Goal: Task Accomplishment & Management: Complete application form

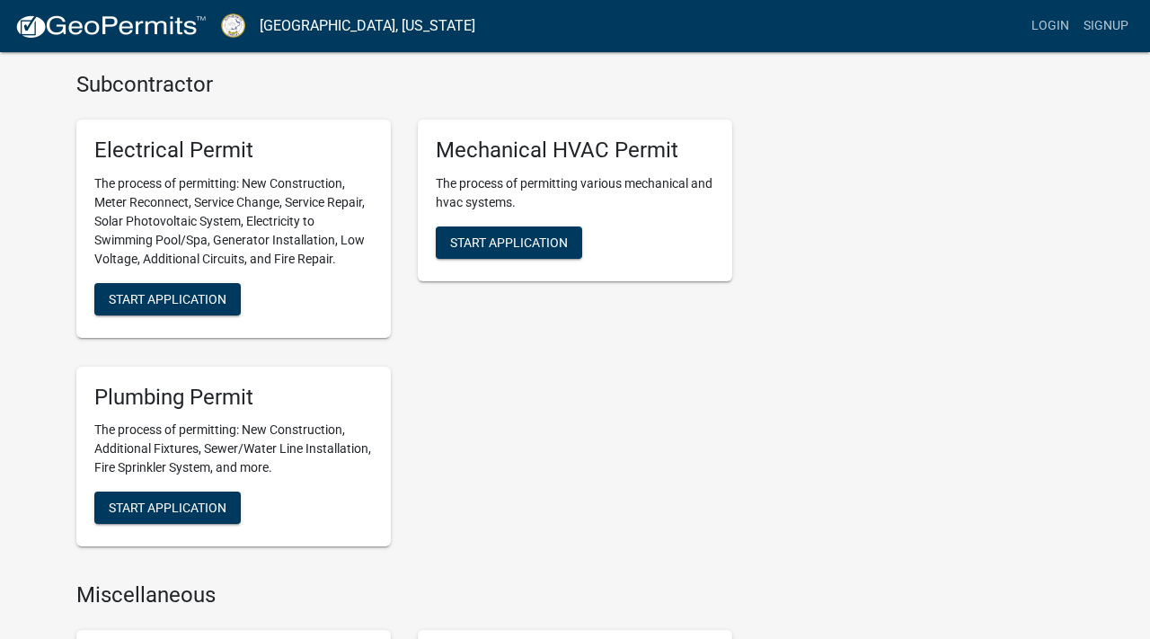
scroll to position [804, 0]
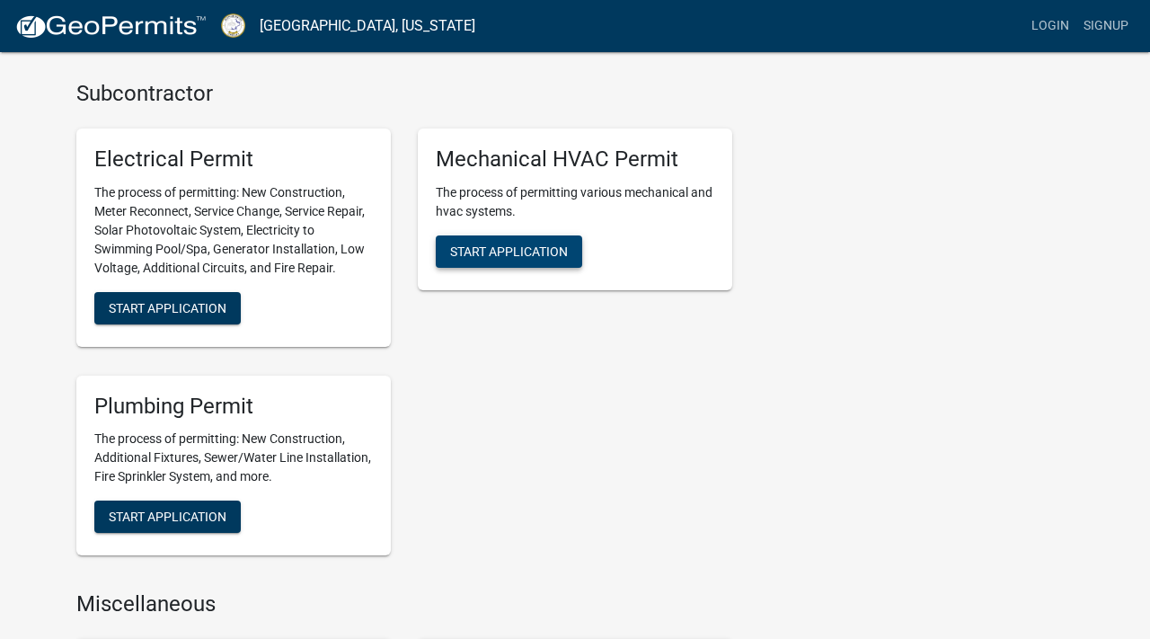
click at [523, 256] on span "Start Application" at bounding box center [509, 251] width 118 height 14
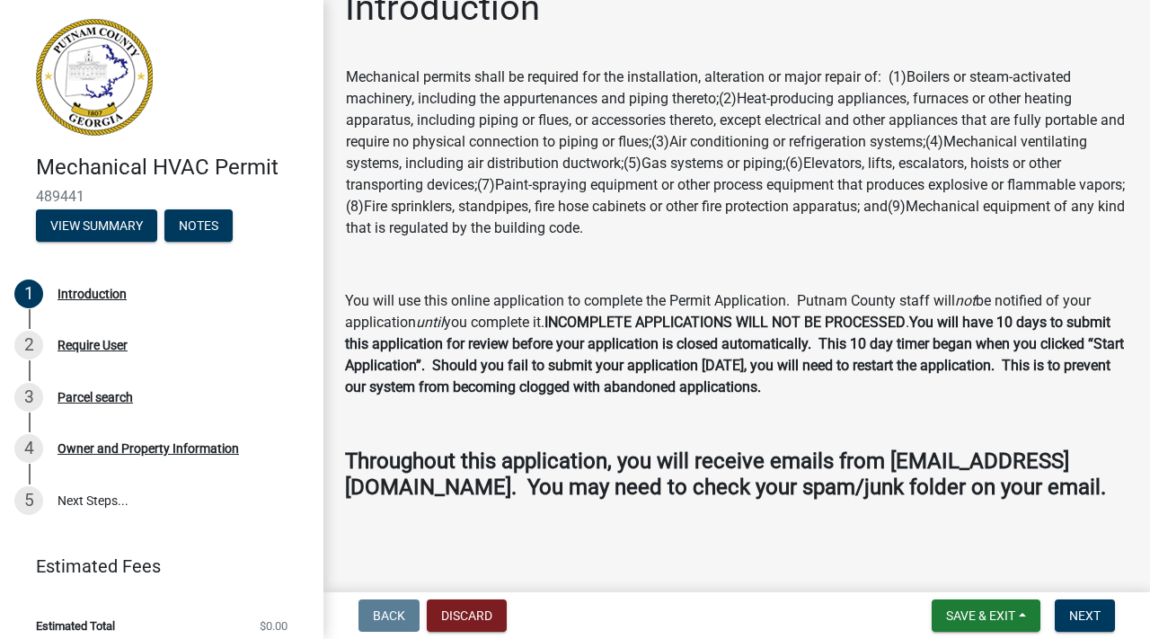
scroll to position [59, 0]
click at [1093, 616] on span "Next" at bounding box center [1085, 615] width 31 height 14
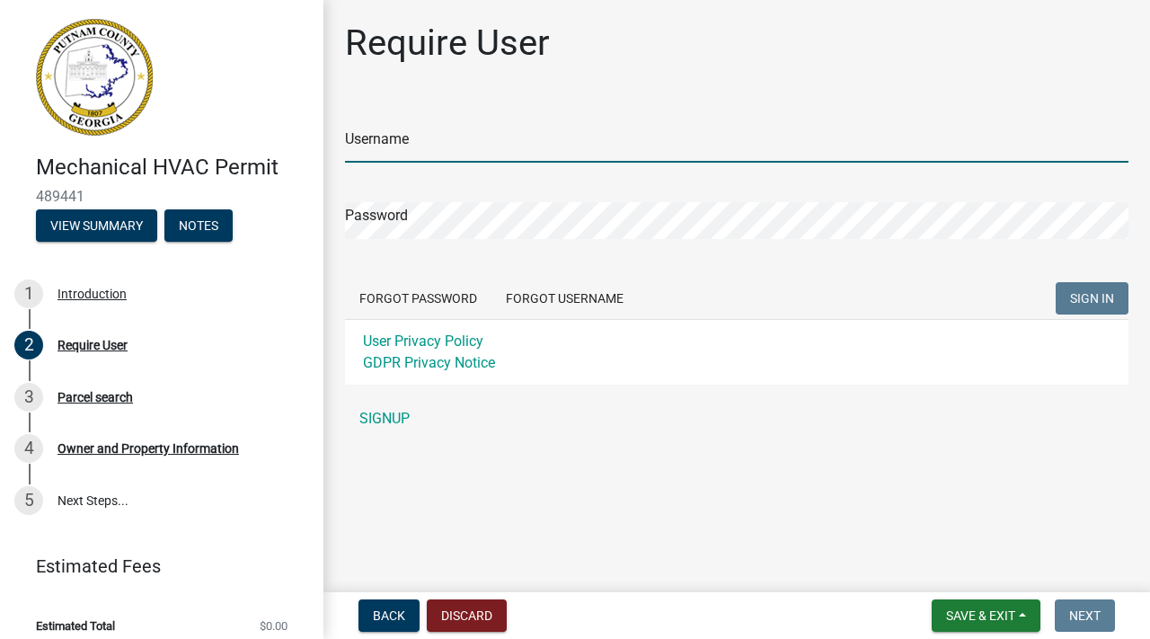
type input "kdansinghani"
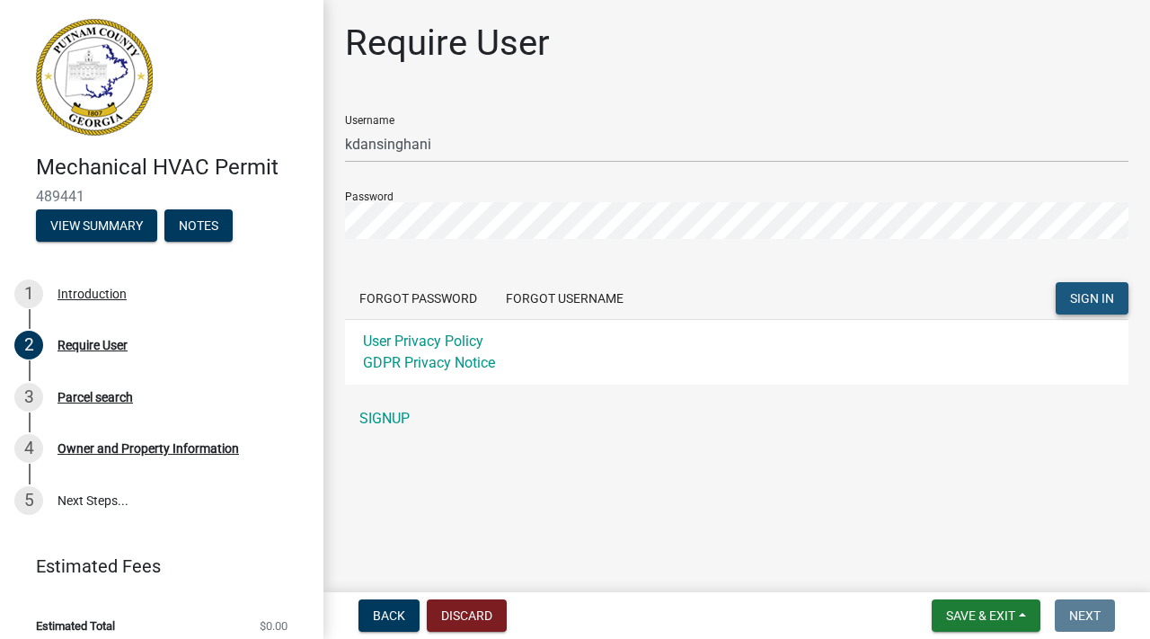
click at [1079, 304] on span "SIGN IN" at bounding box center [1092, 298] width 44 height 14
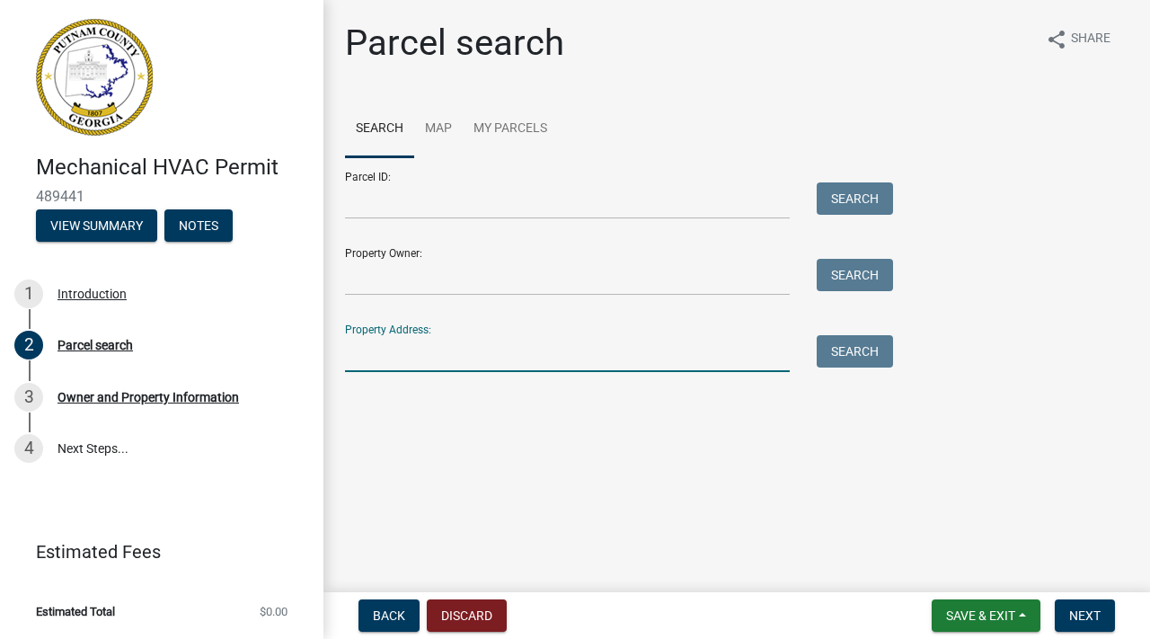
click at [416, 363] on input "Property Address:" at bounding box center [567, 353] width 445 height 37
type input "[STREET_ADDRESS]"
click at [857, 343] on button "Search" at bounding box center [855, 351] width 76 height 32
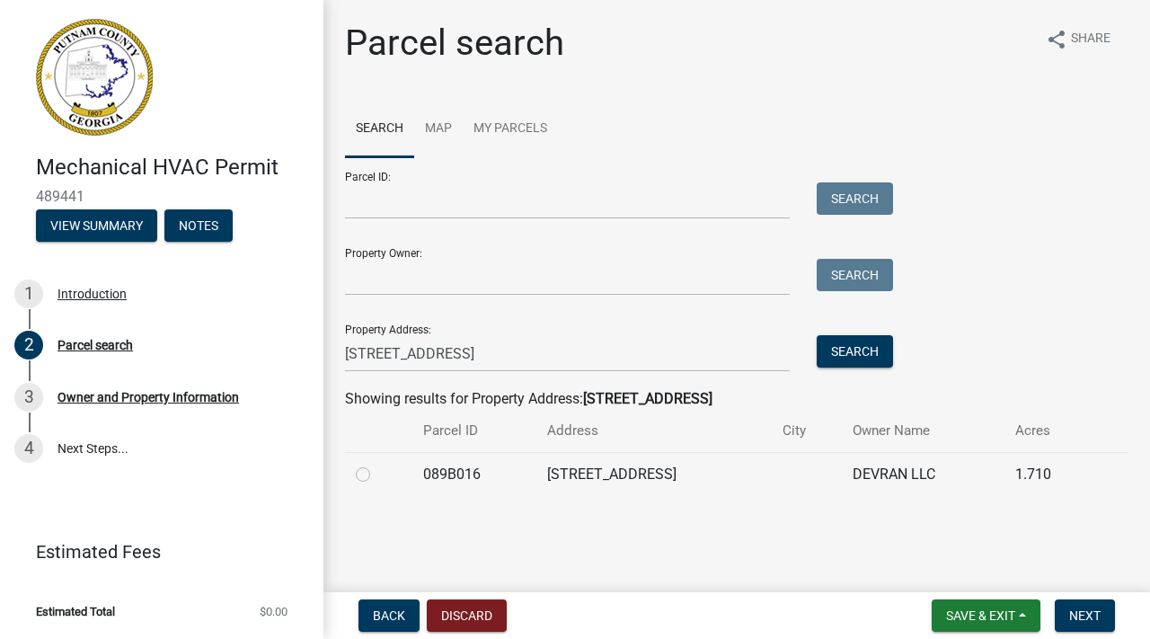
click at [377, 464] on label at bounding box center [377, 464] width 0 height 0
click at [377, 469] on input "radio" at bounding box center [383, 470] width 12 height 12
radio input "true"
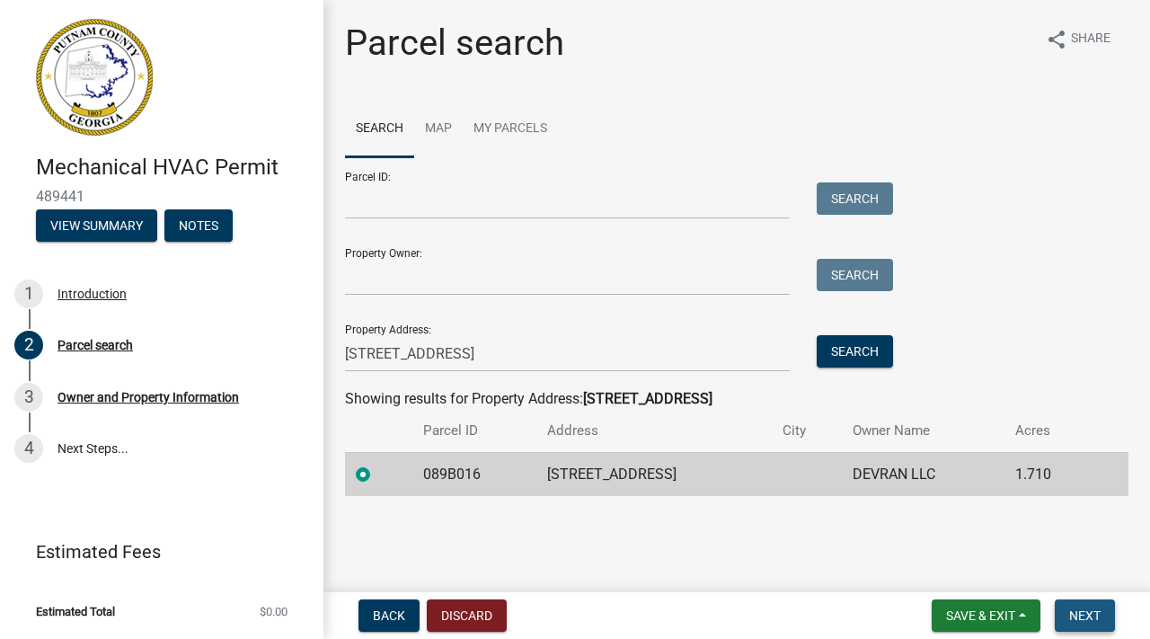
click at [1084, 613] on span "Next" at bounding box center [1085, 615] width 31 height 14
click at [1093, 616] on span "Next" at bounding box center [1085, 615] width 31 height 14
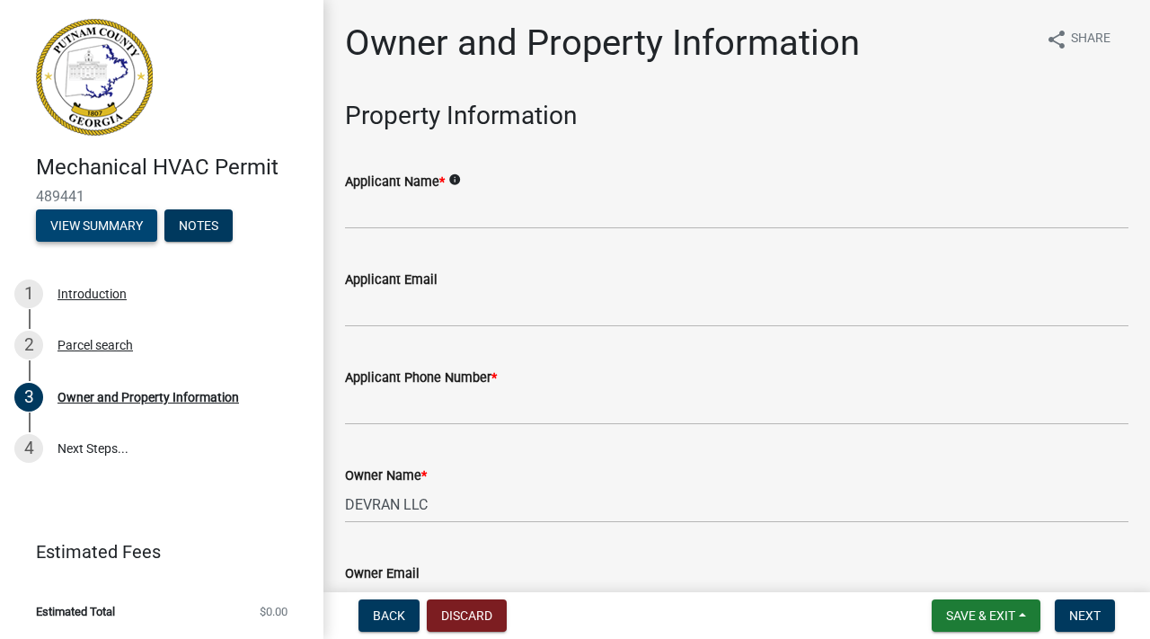
click at [97, 231] on button "View Summary" at bounding box center [96, 225] width 121 height 32
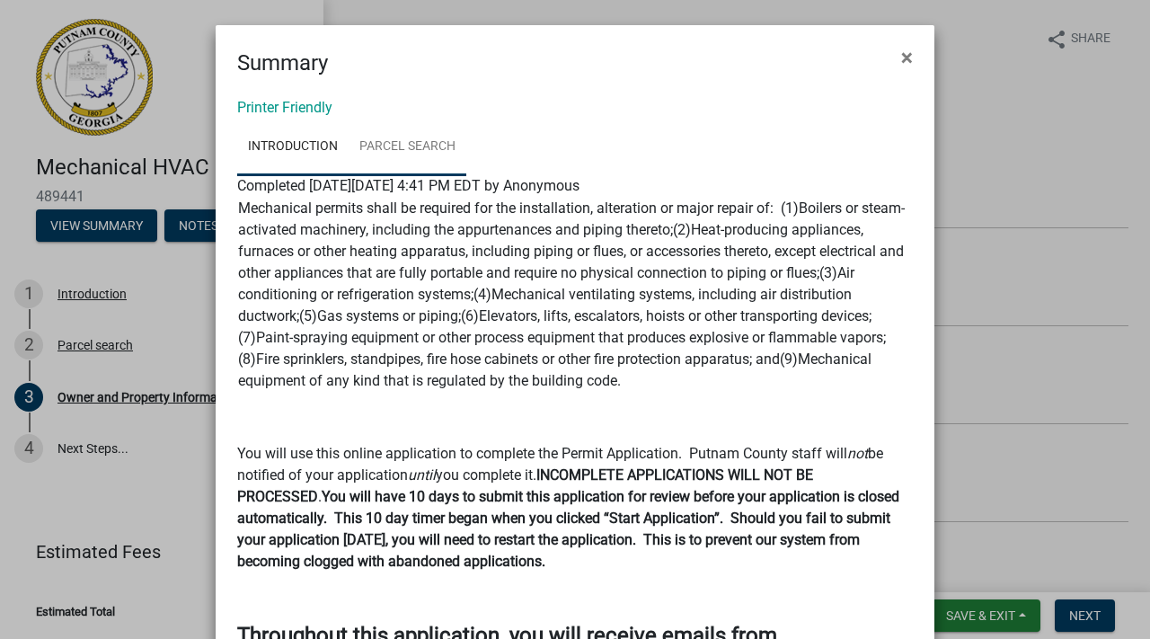
click at [422, 146] on link "Parcel search" at bounding box center [408, 148] width 118 height 58
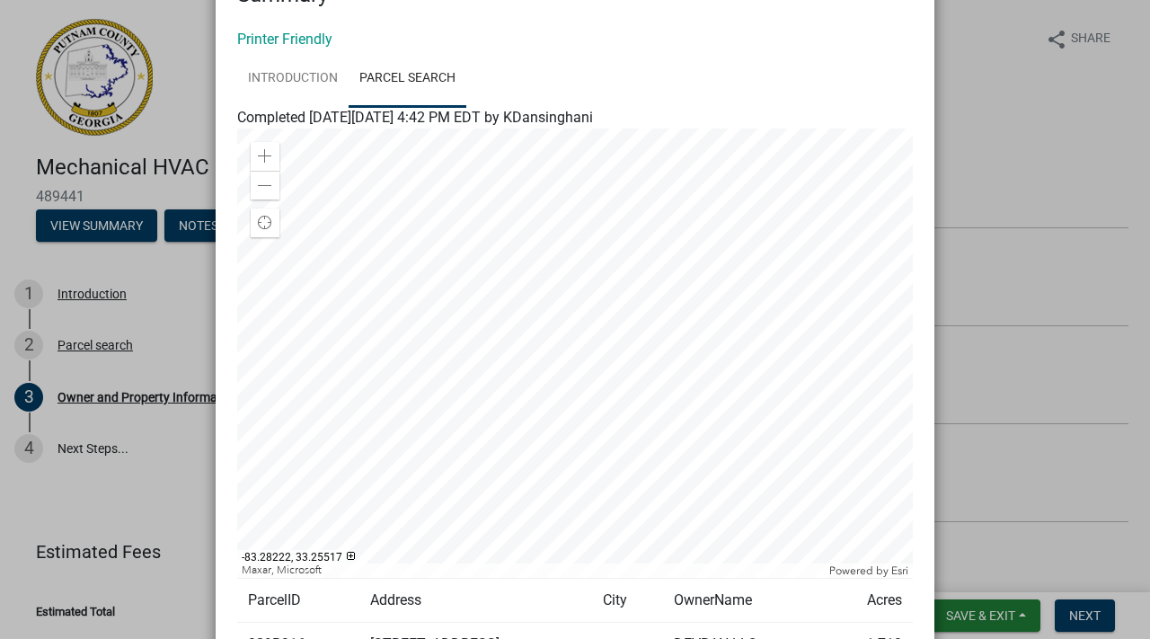
scroll to position [244, 0]
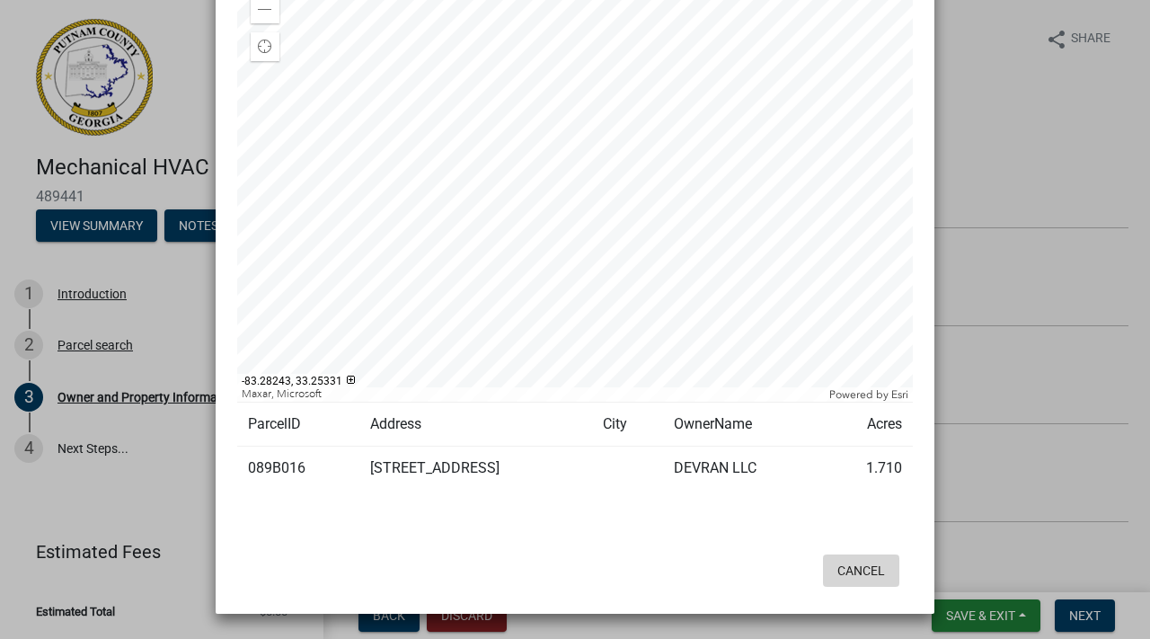
click at [870, 571] on button "Cancel" at bounding box center [861, 571] width 76 height 32
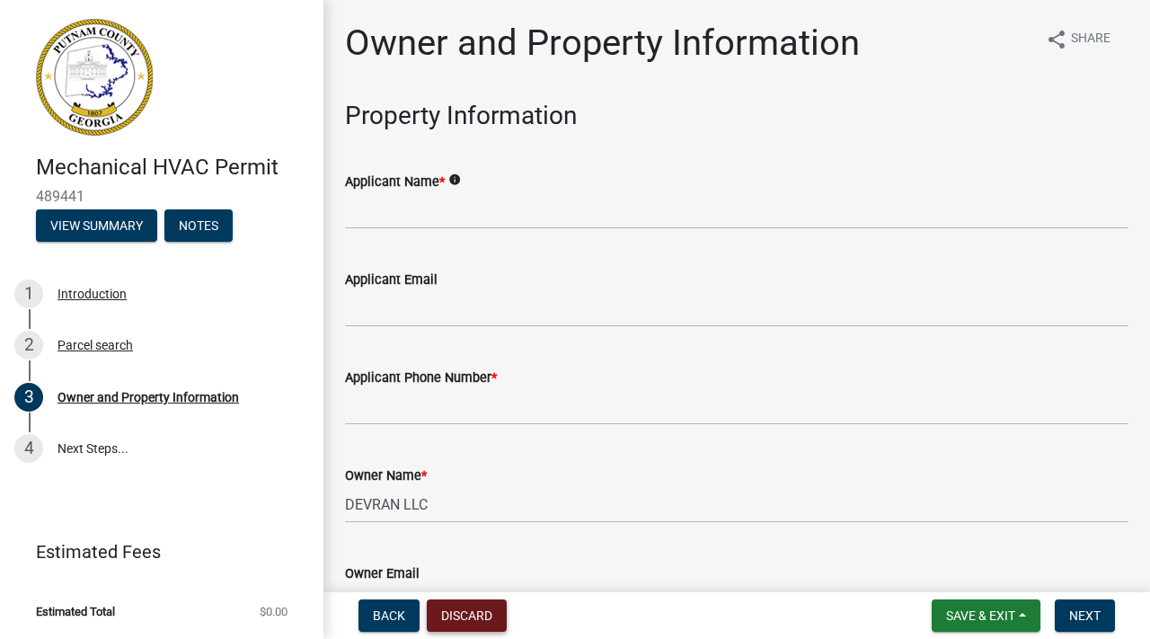
click at [465, 611] on button "Discard" at bounding box center [467, 615] width 80 height 32
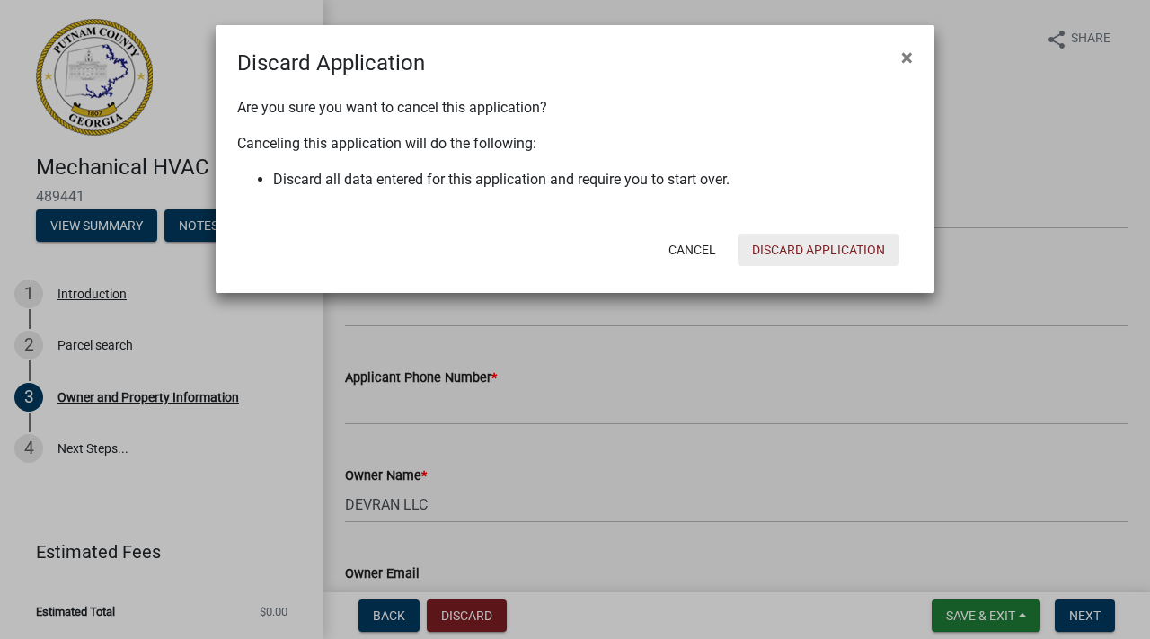
click at [808, 254] on button "Discard Application" at bounding box center [819, 250] width 162 height 32
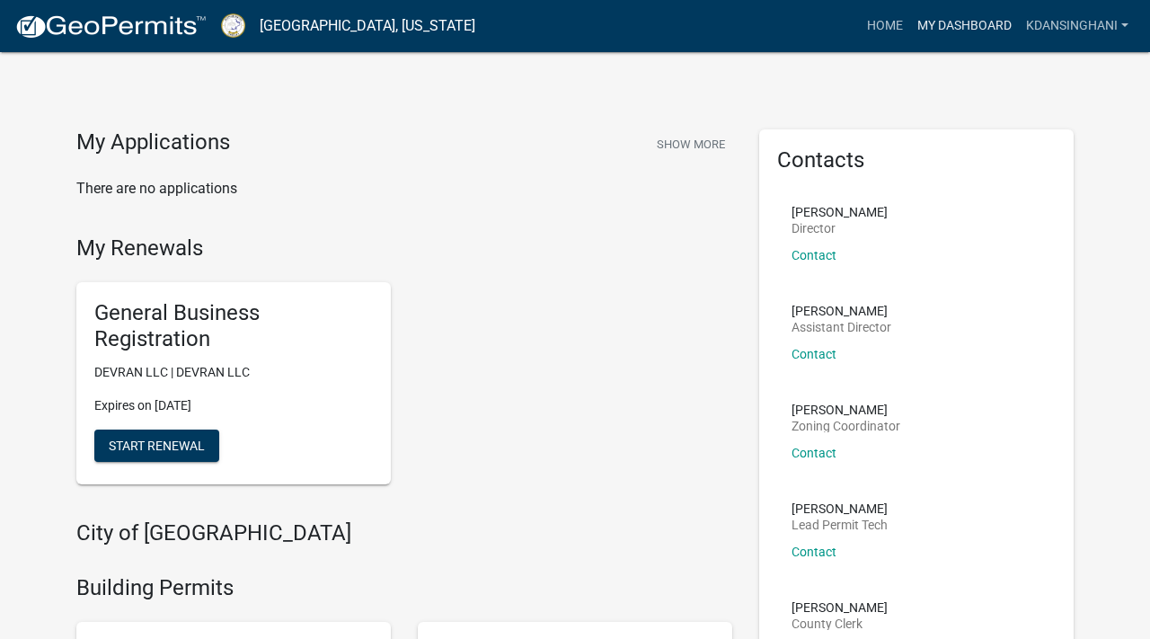
click at [939, 26] on link "My Dashboard" at bounding box center [964, 26] width 109 height 34
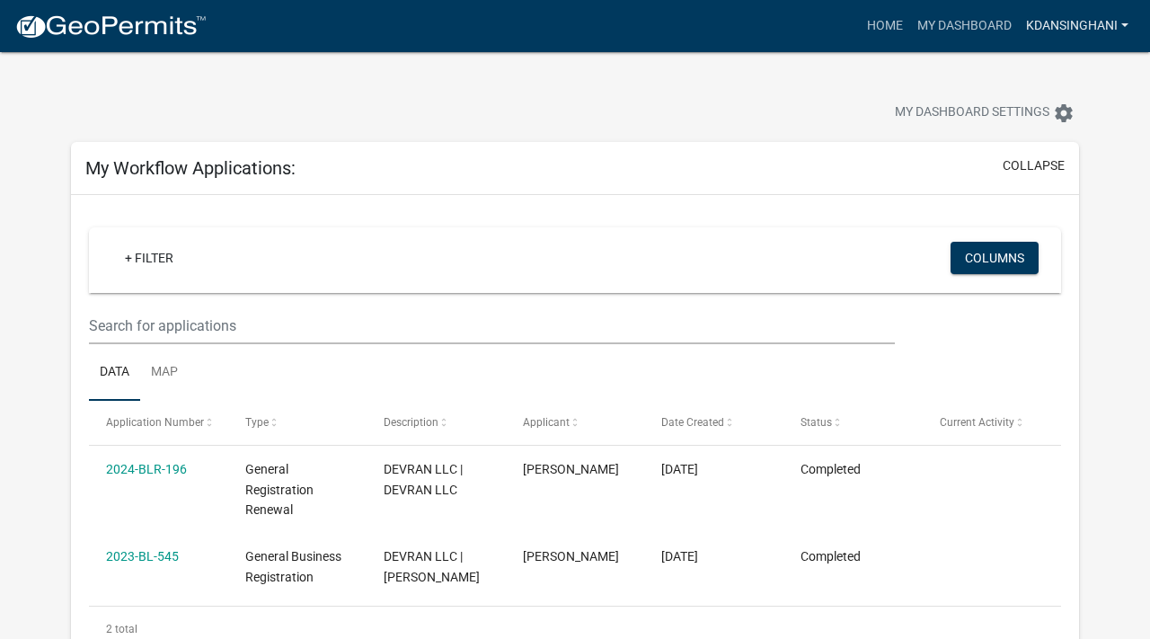
click at [1072, 25] on link "KDansinghani" at bounding box center [1077, 26] width 117 height 34
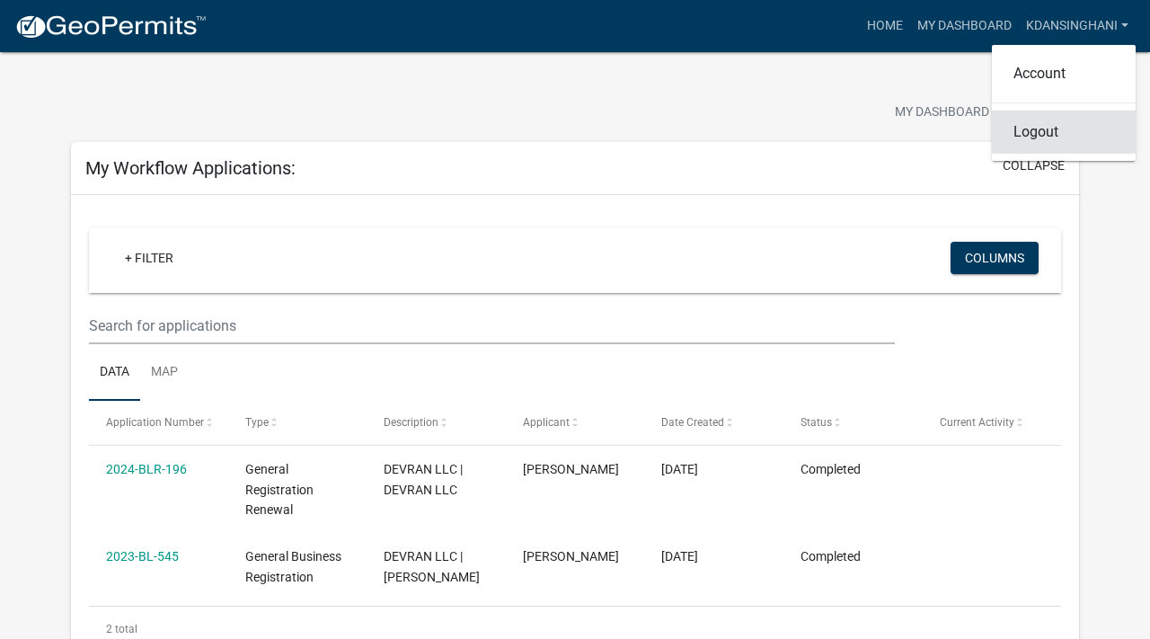
click at [1049, 139] on link "Logout" at bounding box center [1064, 132] width 144 height 43
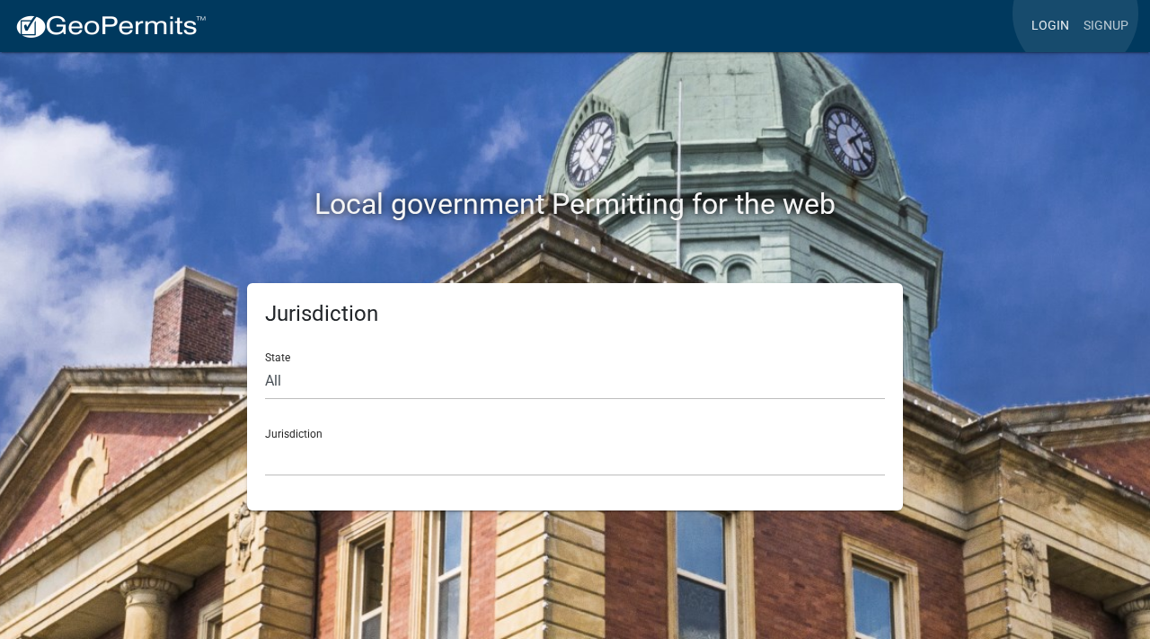
click at [1076, 13] on link "Login" at bounding box center [1051, 26] width 52 height 34
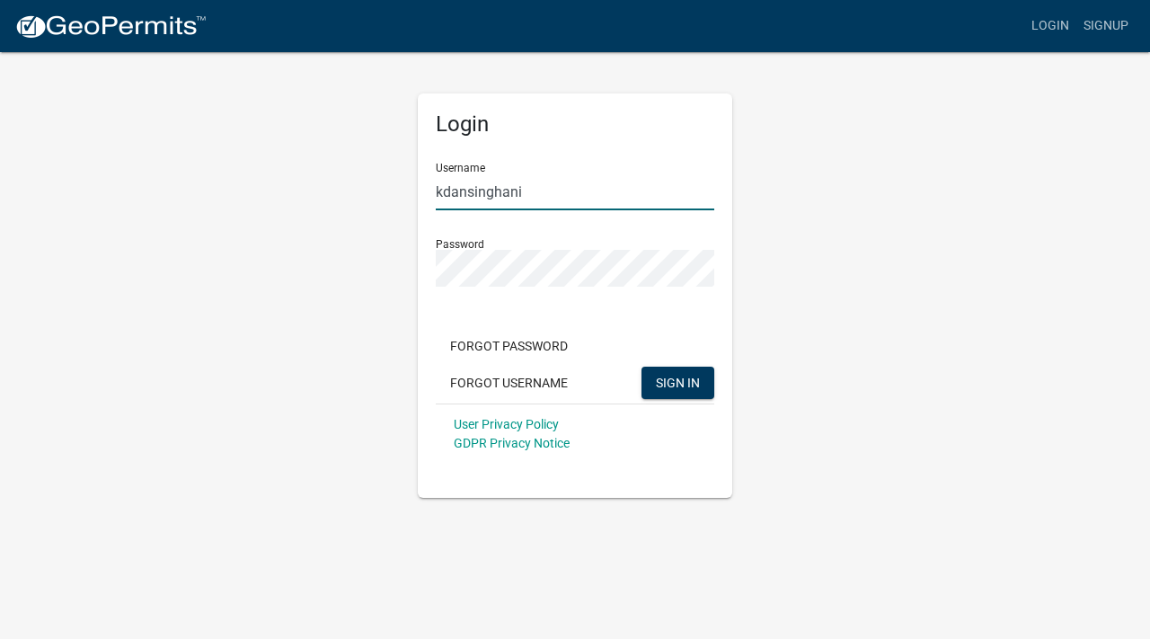
click at [510, 191] on input "kdansinghani" at bounding box center [575, 191] width 279 height 37
click at [697, 388] on span "SIGN IN" at bounding box center [678, 382] width 44 height 14
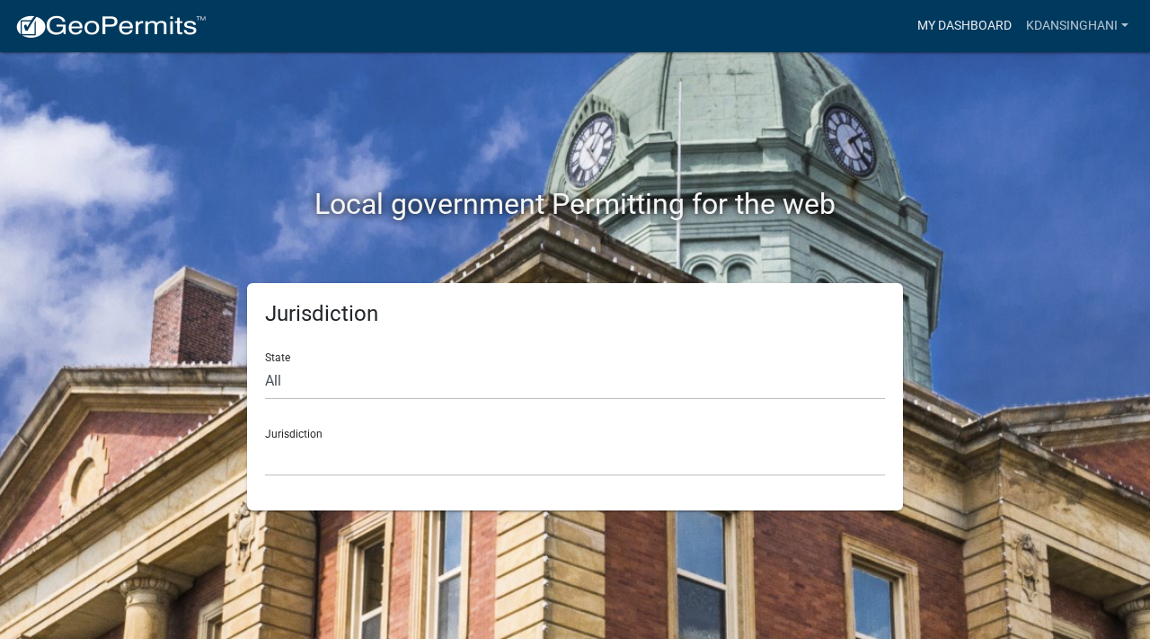
click at [982, 12] on link "My Dashboard" at bounding box center [964, 26] width 109 height 34
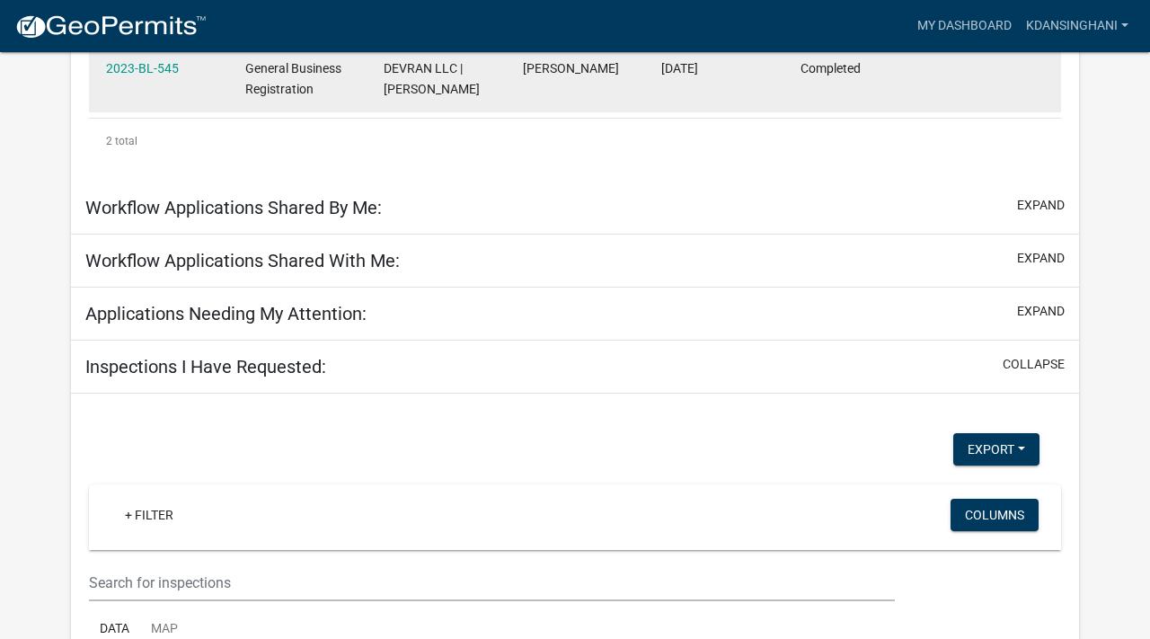
scroll to position [522, 0]
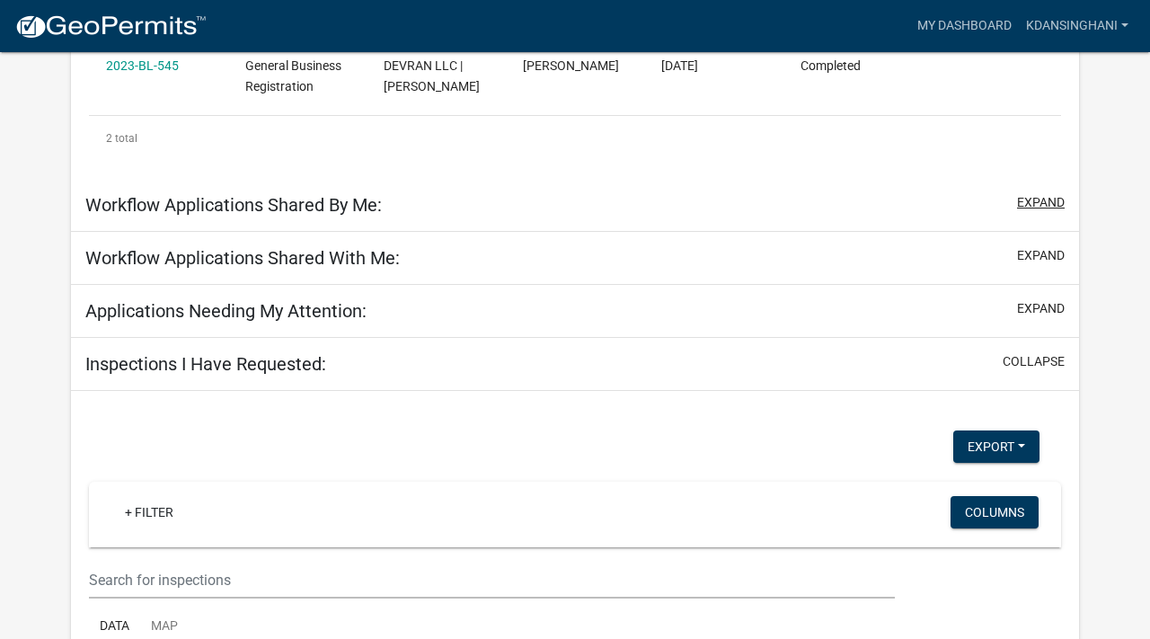
click at [1053, 212] on button "expand" at bounding box center [1041, 202] width 48 height 19
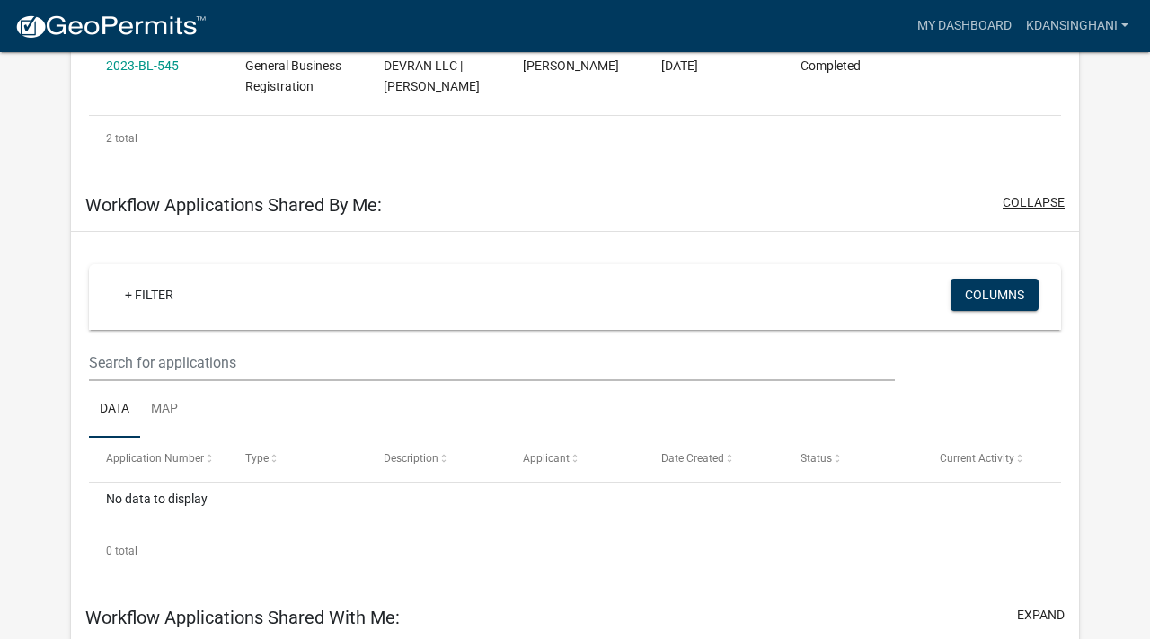
click at [1053, 212] on button "collapse" at bounding box center [1034, 202] width 62 height 19
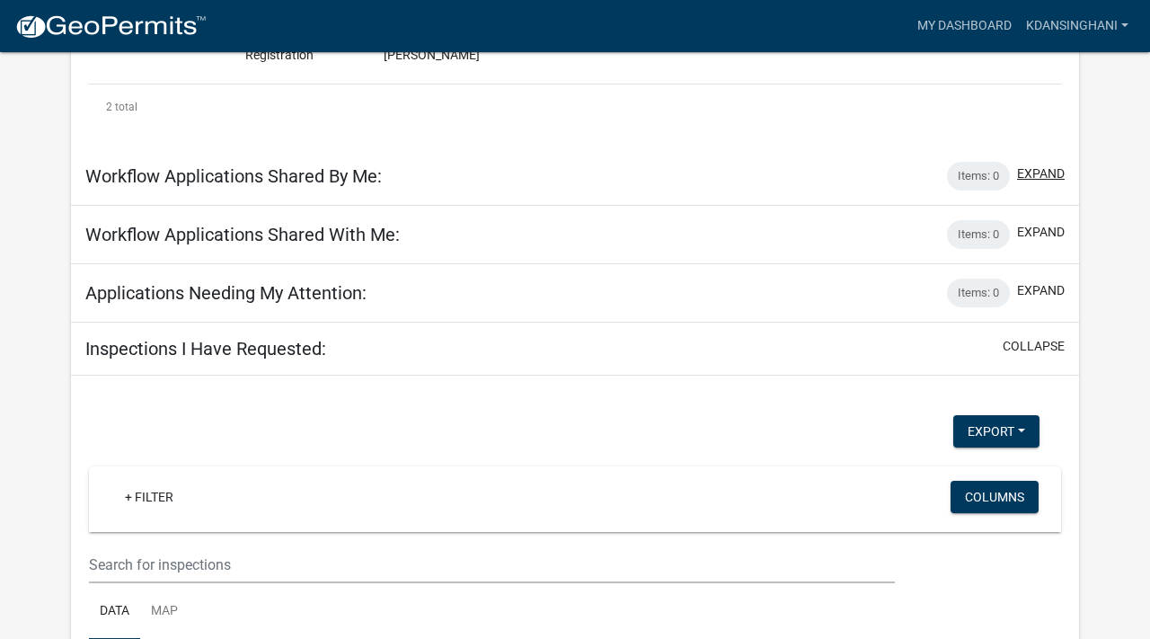
scroll to position [491, 0]
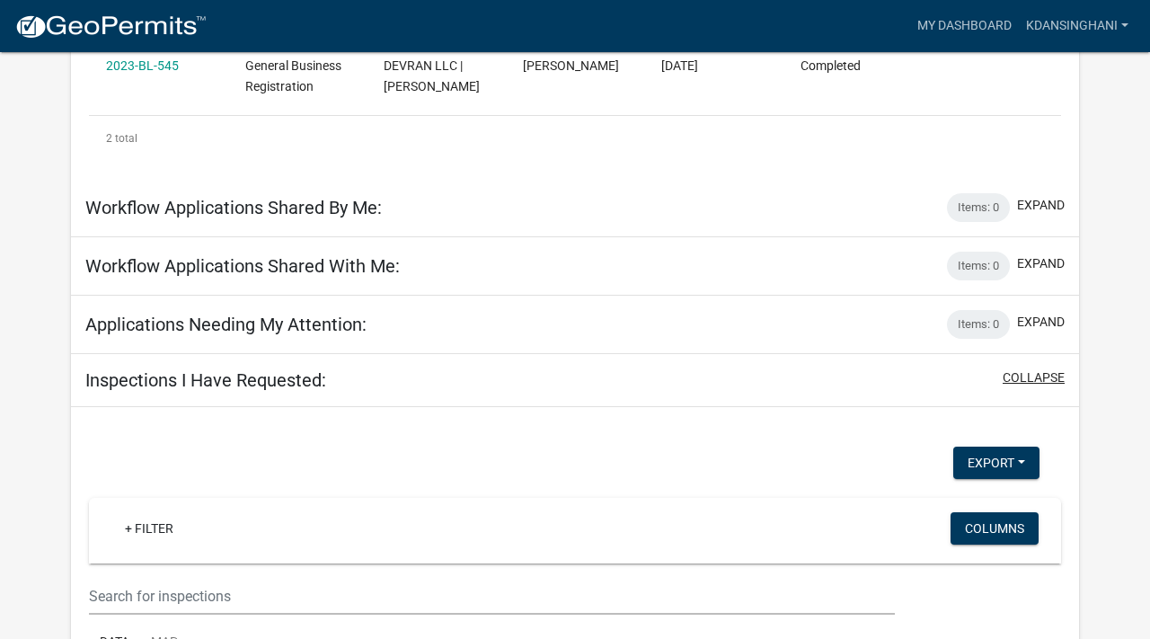
click at [1024, 387] on button "collapse" at bounding box center [1034, 377] width 62 height 19
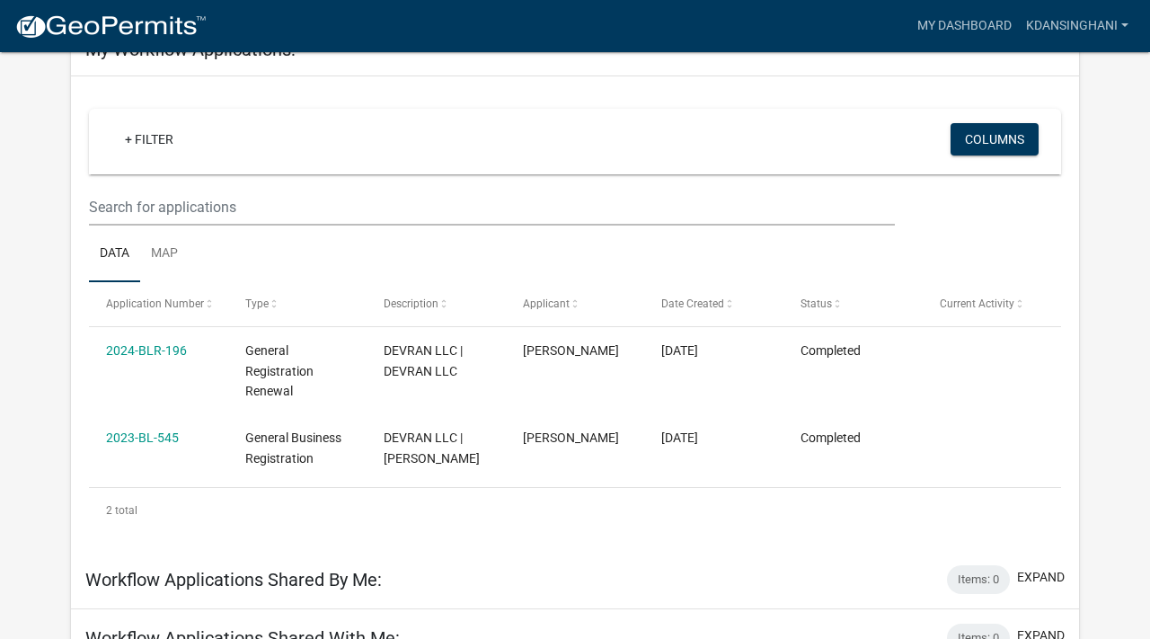
scroll to position [0, 0]
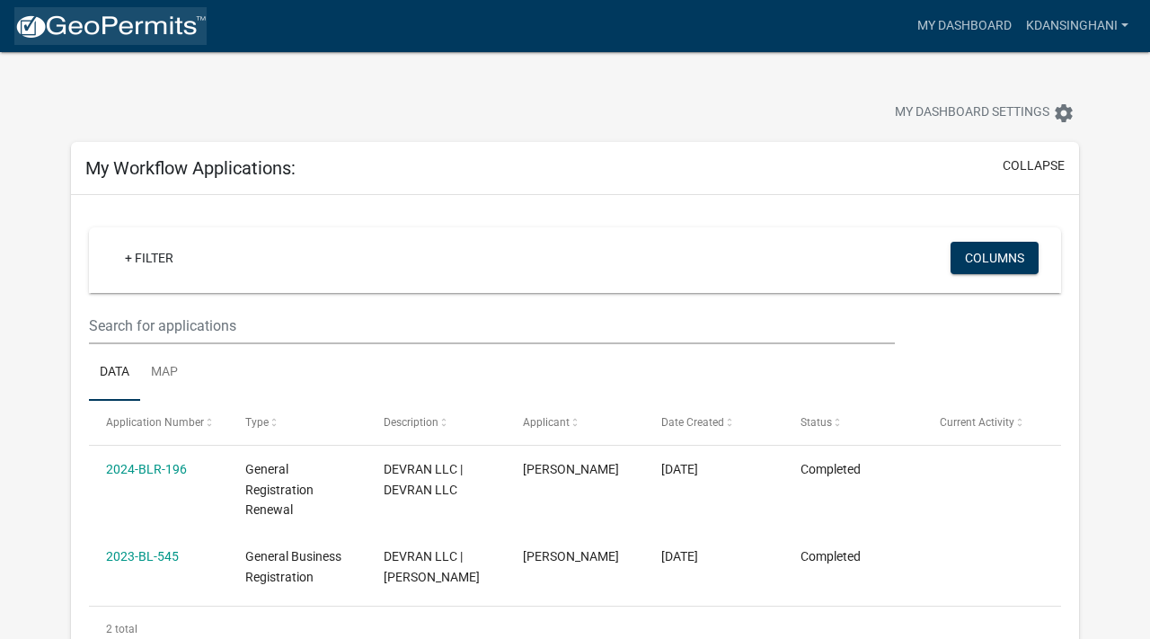
click at [75, 22] on img at bounding box center [110, 26] width 192 height 27
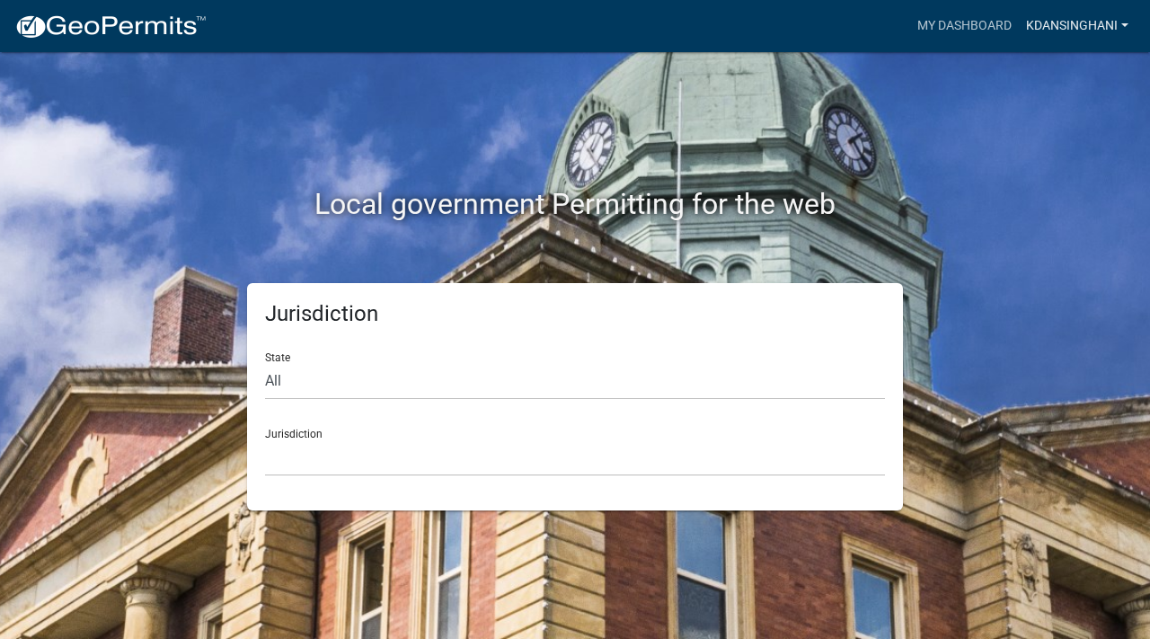
click at [1049, 25] on link "KDansinghani" at bounding box center [1077, 26] width 117 height 34
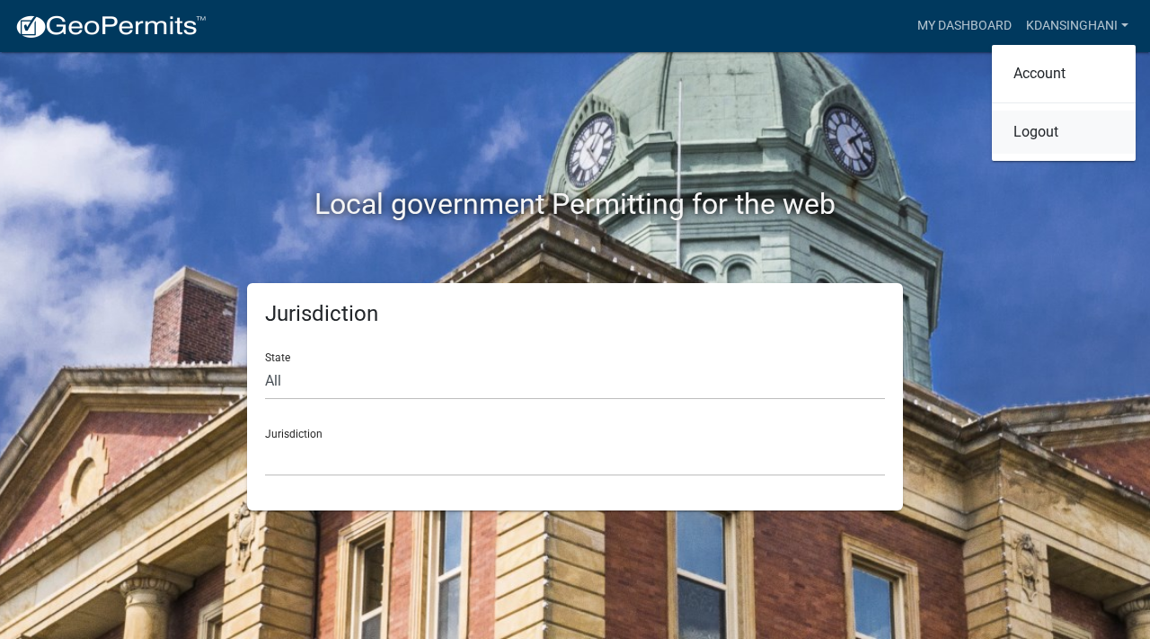
click at [1036, 131] on link "Logout" at bounding box center [1064, 132] width 144 height 43
